Goal: Task Accomplishment & Management: Use online tool/utility

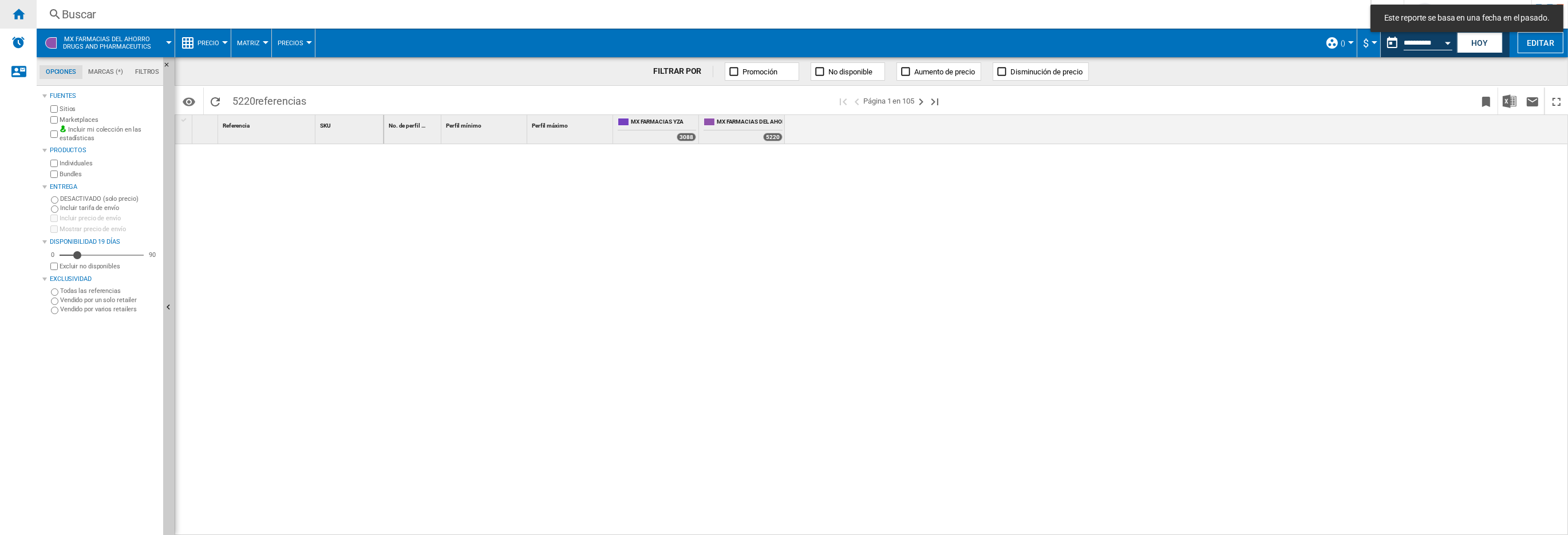
click at [17, 5] on div "Inicio" at bounding box center [18, 14] width 36 height 28
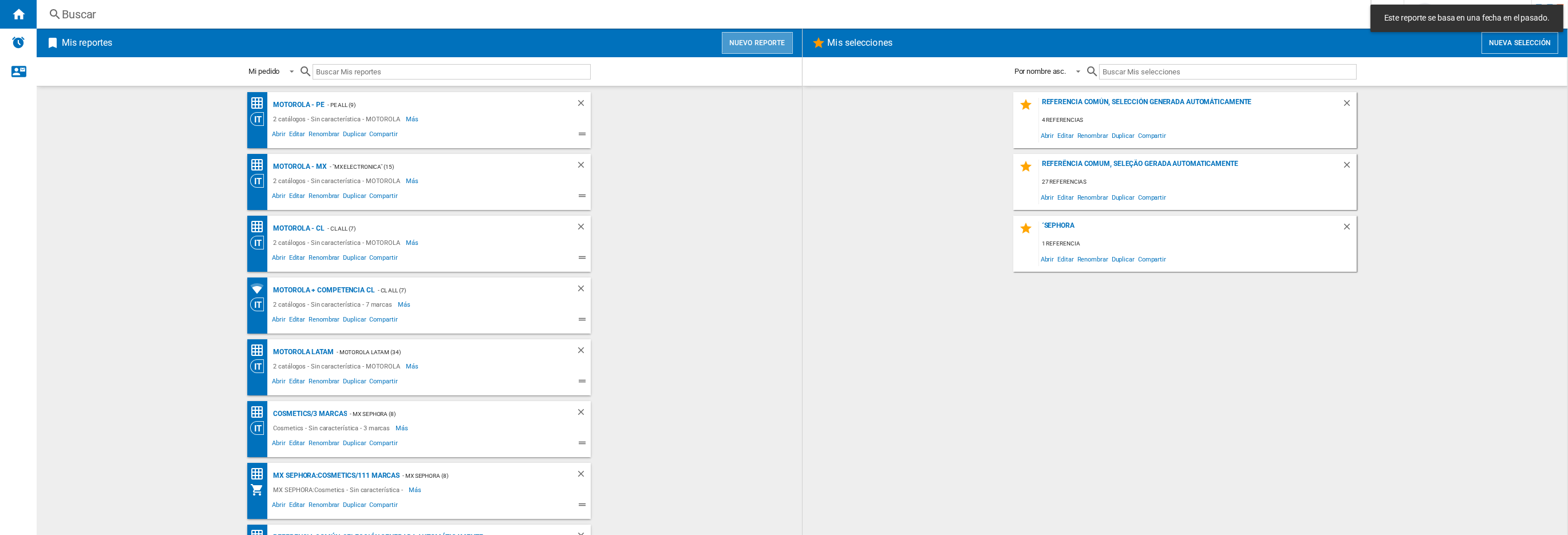
click at [766, 47] on button "Nuevo reporte" at bounding box center [757, 43] width 71 height 22
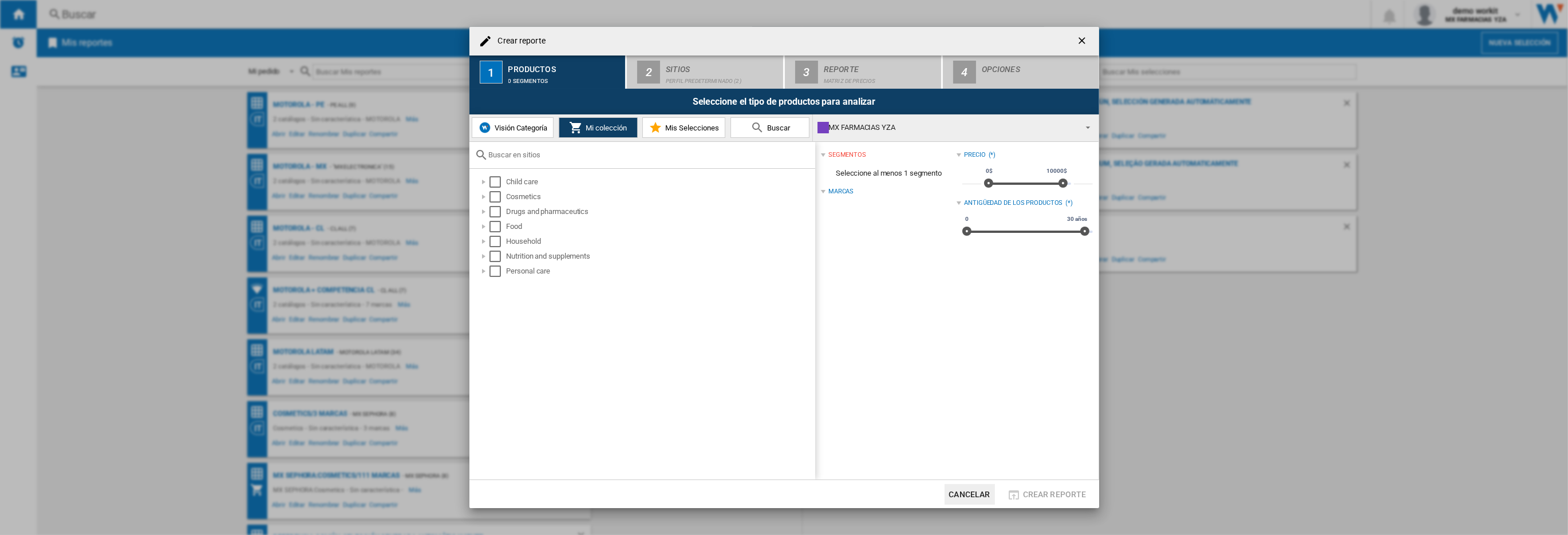
click at [516, 126] on span "Visión Categoría" at bounding box center [519, 128] width 55 height 9
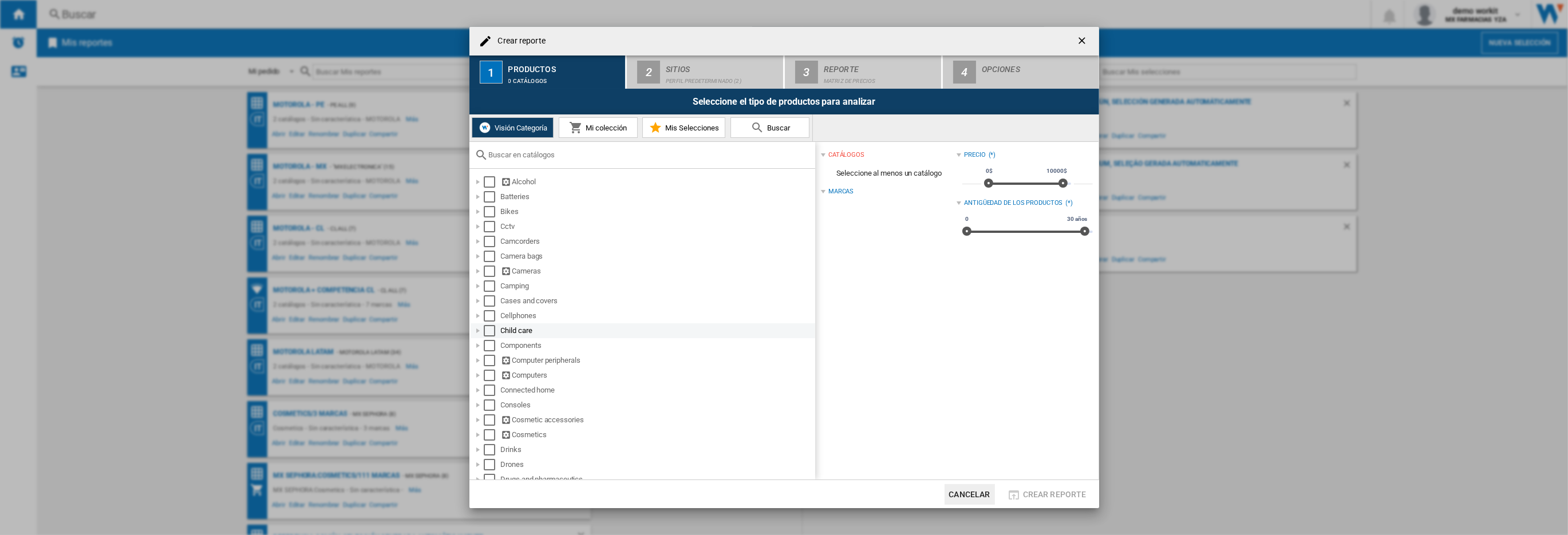
click at [472, 331] on div at bounding box center [478, 331] width 12 height 12
click at [492, 361] on div at bounding box center [491, 361] width 12 height 12
click at [493, 361] on div at bounding box center [491, 361] width 12 height 12
click at [489, 348] on div at bounding box center [491, 346] width 12 height 12
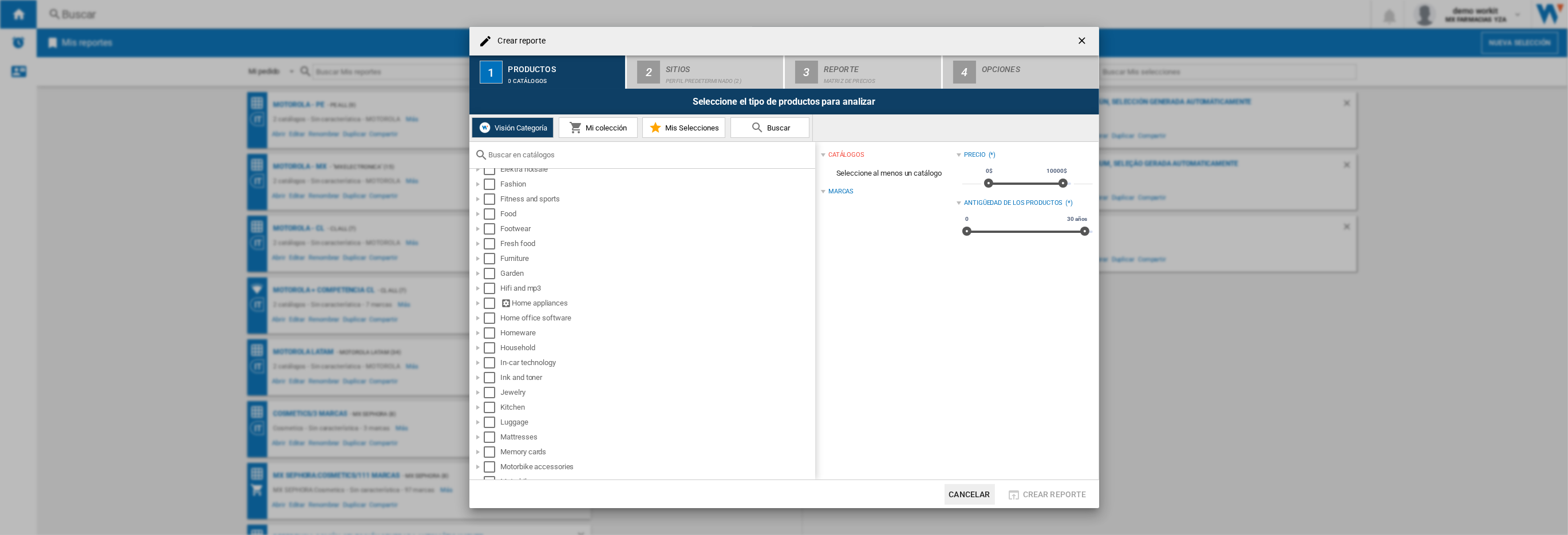
scroll to position [396, 0]
click at [1084, 44] on ng-md-icon "getI18NText('BUTTONS.CLOSE_DIALOG')" at bounding box center [1083, 41] width 14 height 14
